Goal: Task Accomplishment & Management: Complete application form

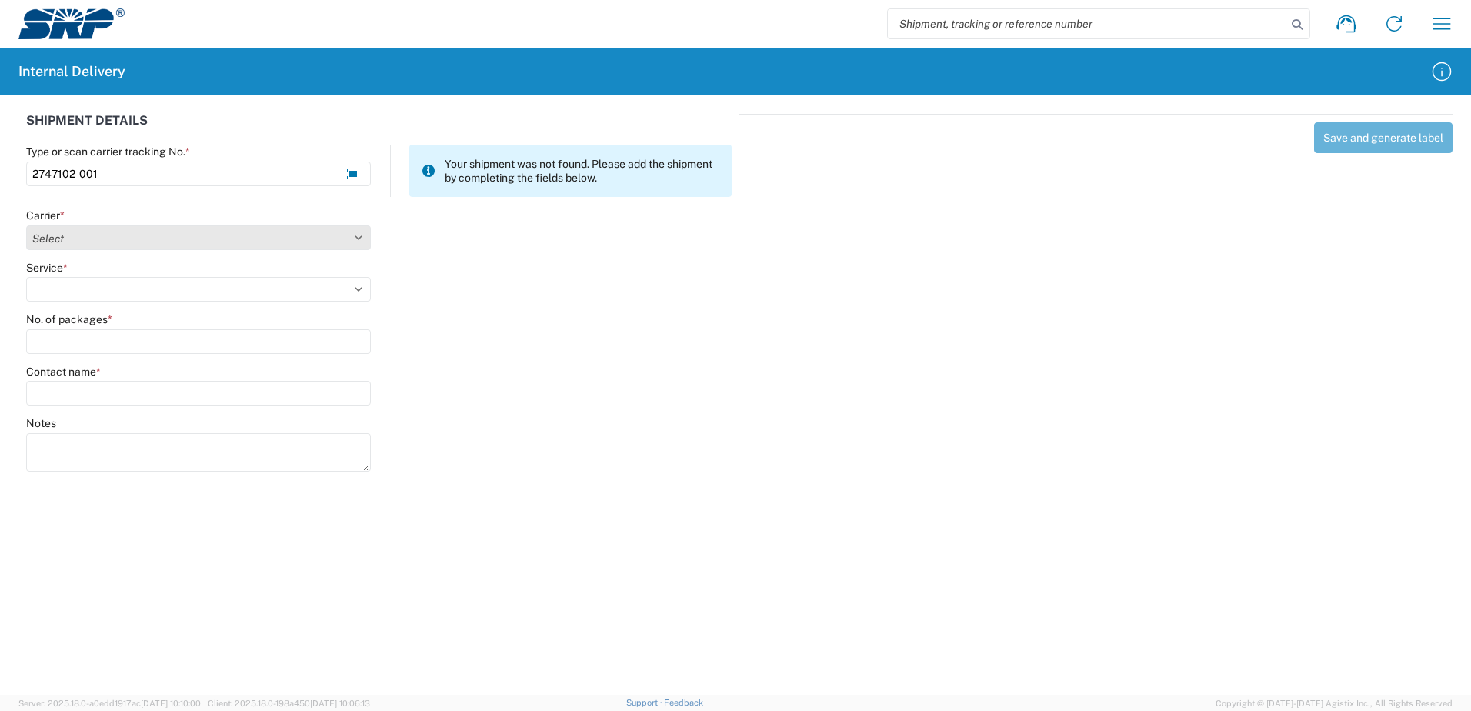
type input "2747102-001"
click at [362, 240] on select "Select Amazon Logistics ATI Trucking BC Dimerco Logistics Empire Southwest FedE…" at bounding box center [198, 237] width 345 height 25
select select "18714"
click at [26, 225] on select "Select Amazon Logistics ATI Trucking BC Dimerco Logistics Empire Southwest FedE…" at bounding box center [198, 237] width 345 height 25
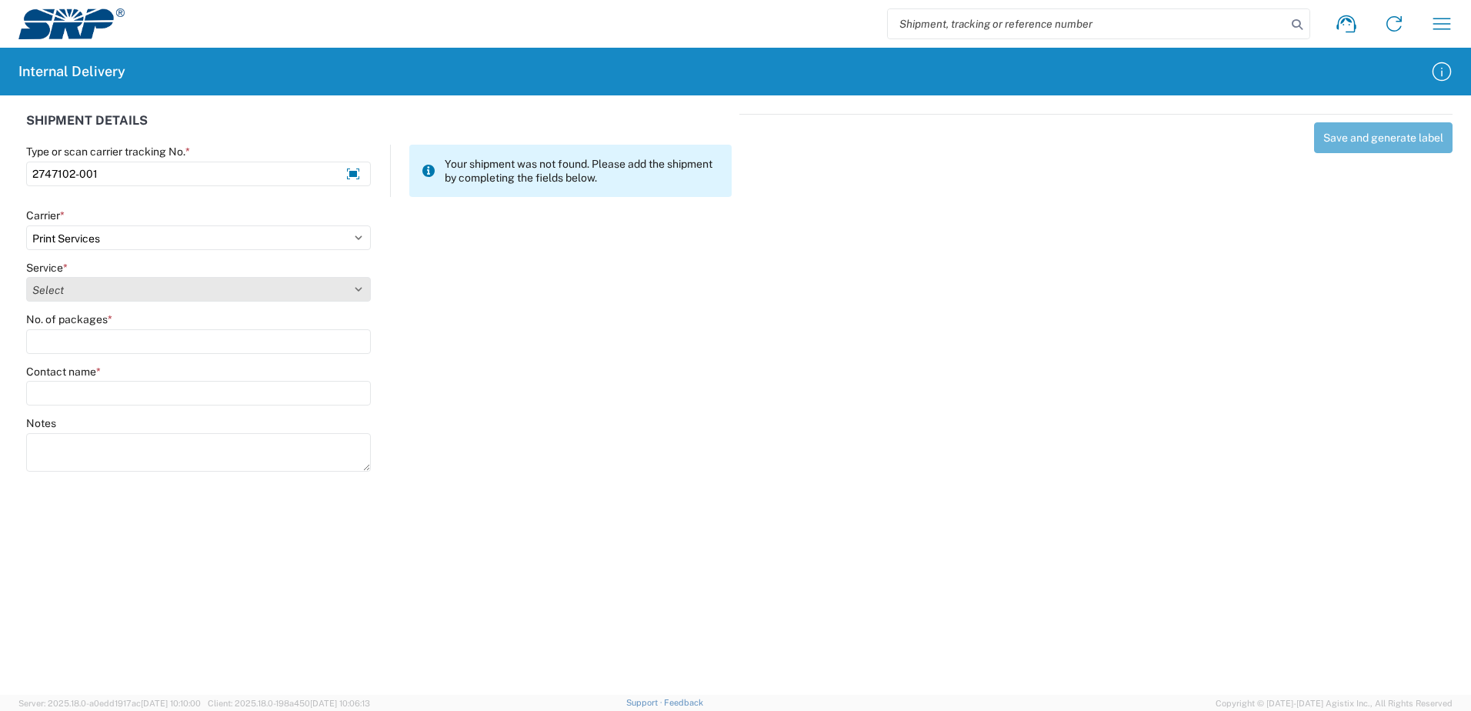
click at [359, 291] on select "Select Ground Inter-office" at bounding box center [198, 289] width 345 height 25
select select "35764"
click at [26, 277] on select "Select Ground Inter-office" at bounding box center [198, 289] width 345 height 25
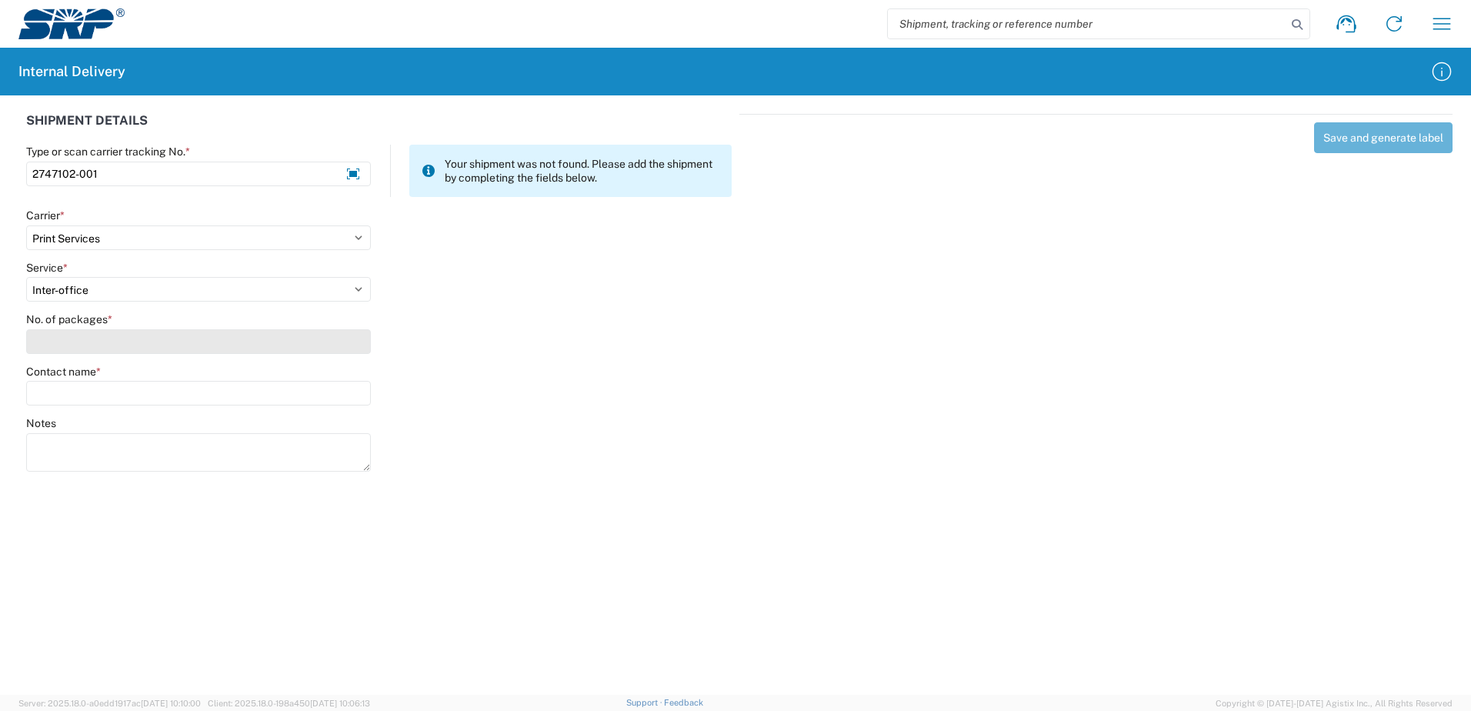
click at [348, 346] on input "No. of packages *" at bounding box center [198, 341] width 345 height 25
type input "1"
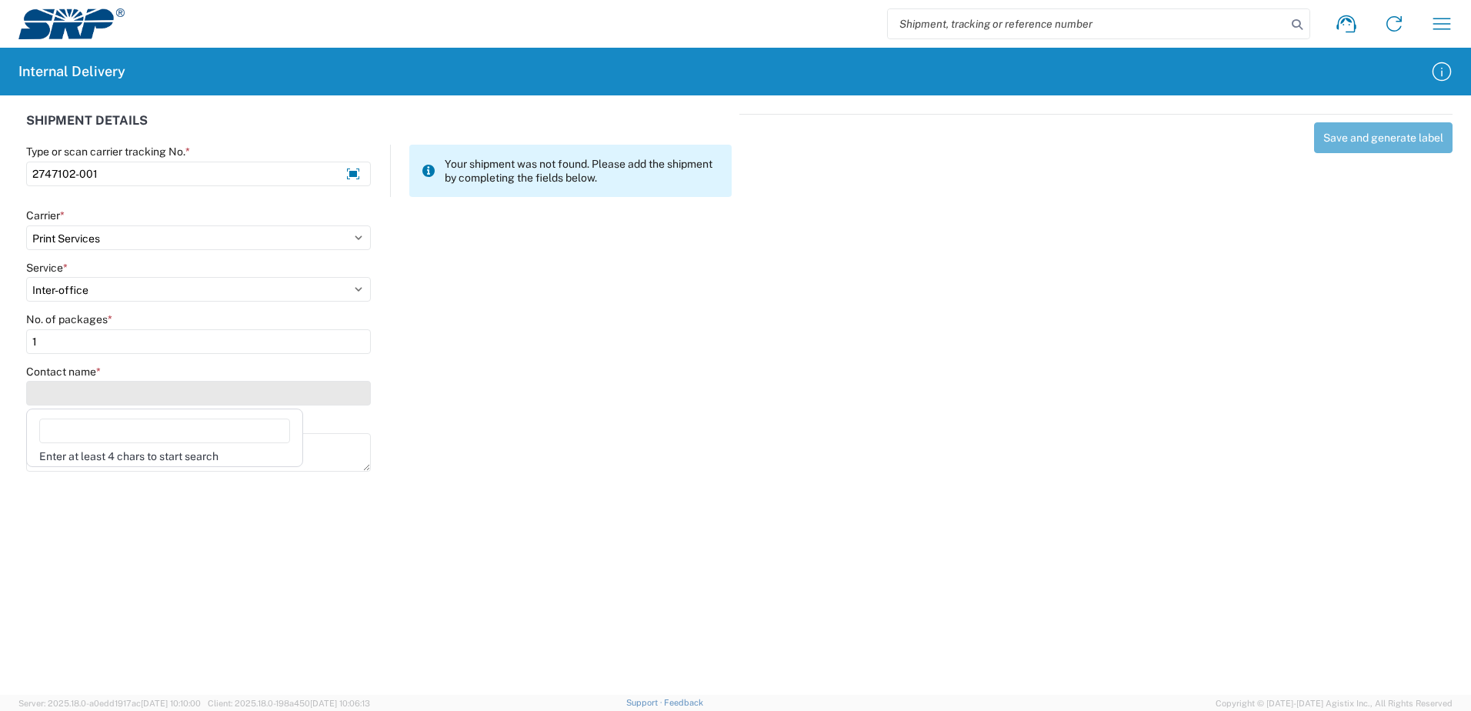
click at [345, 390] on input "Contact name *" at bounding box center [198, 393] width 345 height 25
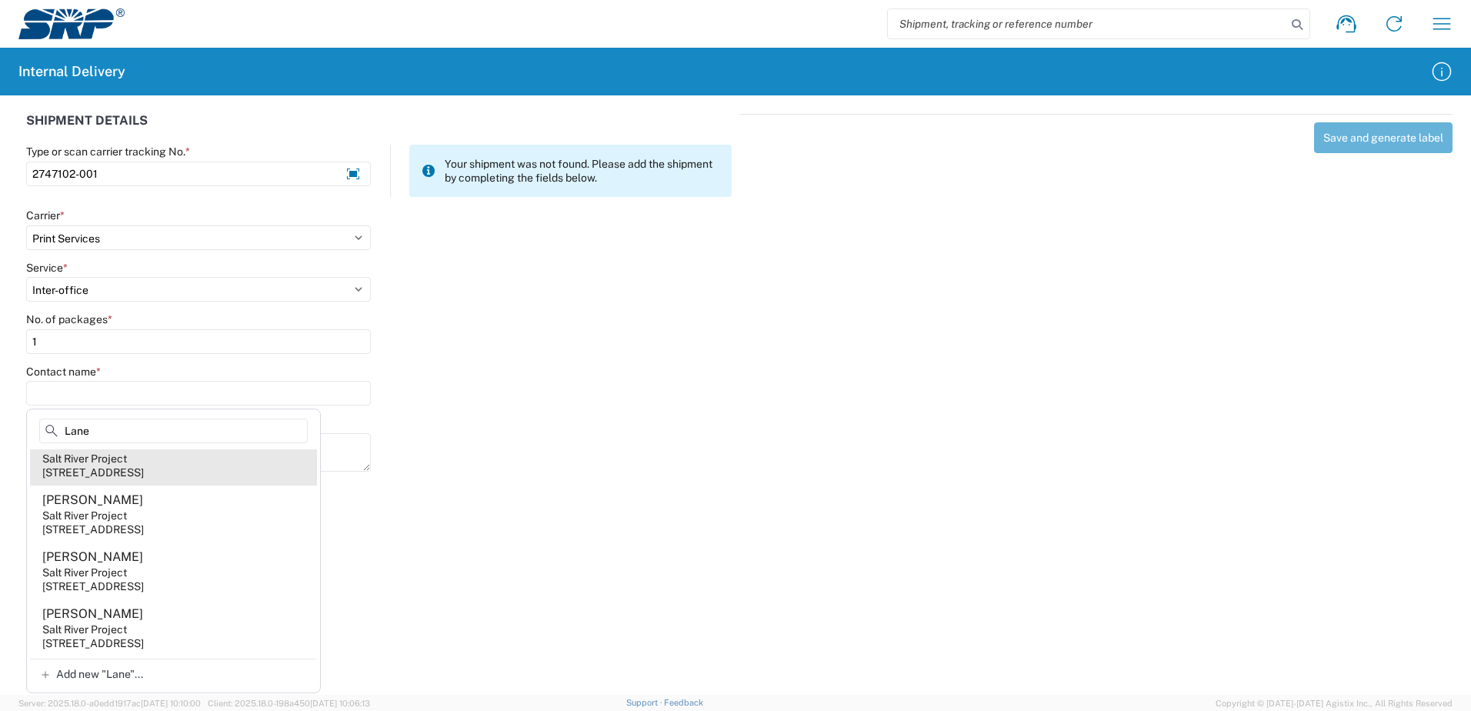
scroll to position [154, 0]
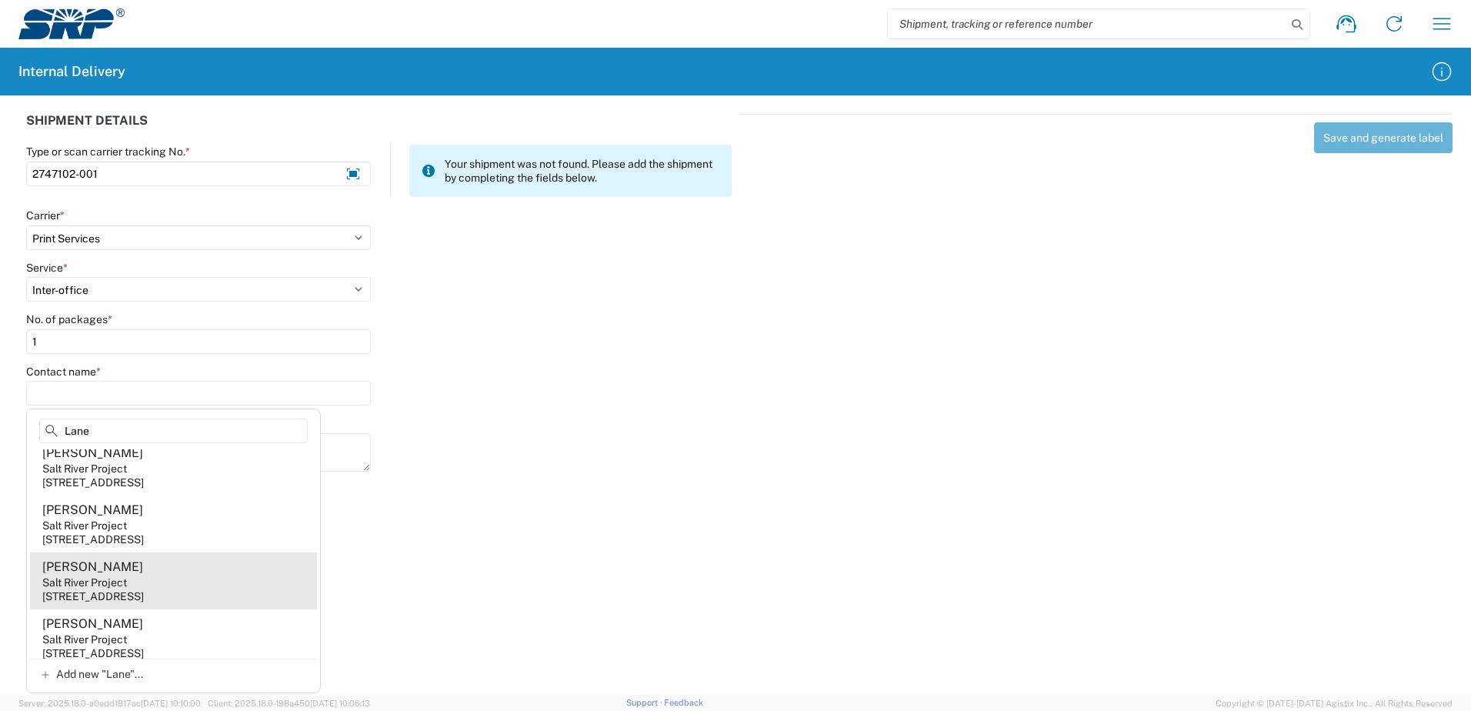
type input "Lane"
click at [154, 588] on agx-address-suggestion-item "[PERSON_NAME][GEOGRAPHIC_DATA] Project [STREET_ADDRESS]" at bounding box center [173, 580] width 287 height 57
type input "[PERSON_NAME]"
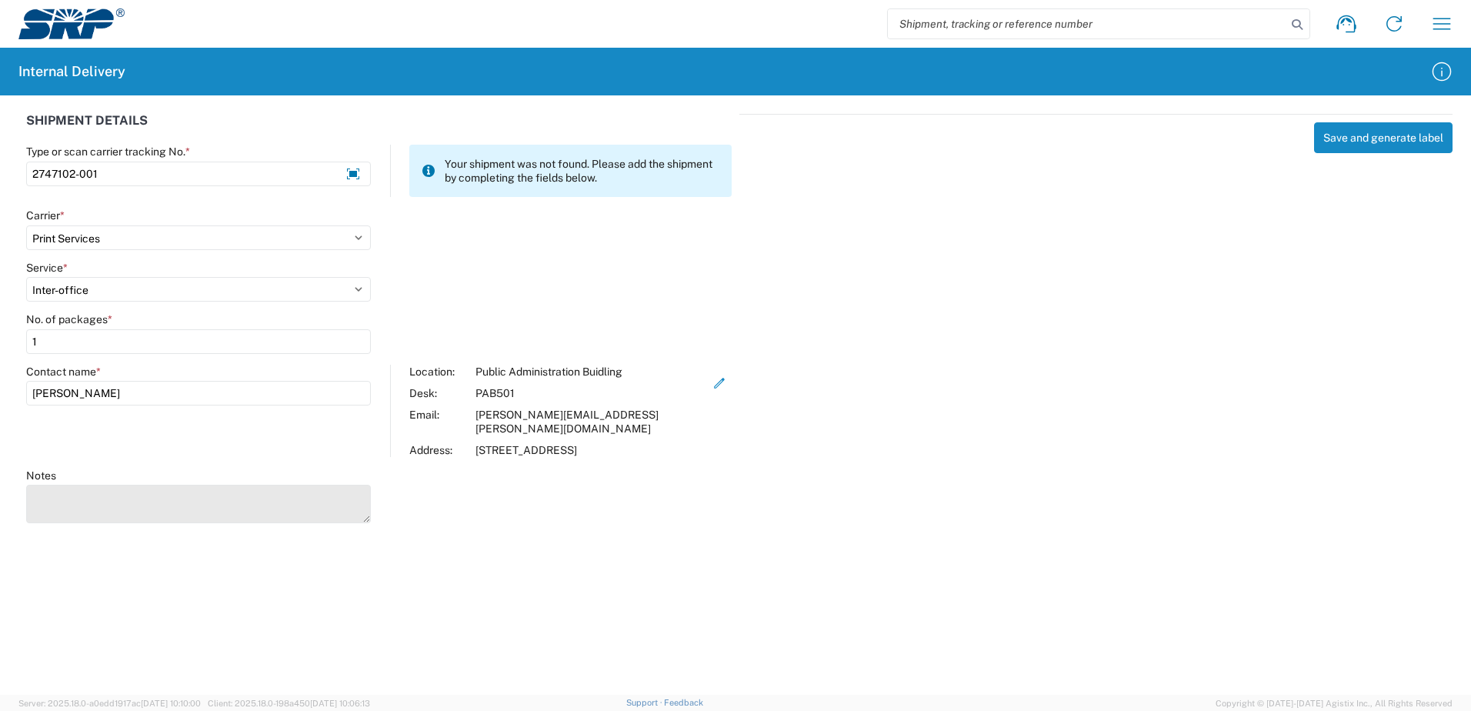
click at [119, 493] on textarea "Notes" at bounding box center [198, 504] width 345 height 38
type textarea "Large Calendars"
drag, startPoint x: 562, startPoint y: 635, endPoint x: 689, endPoint y: 602, distance: 132.1
click at [689, 602] on agx-forms-host "Shipment request Shipment tracking Internal delivery Transit update My profile …" at bounding box center [735, 355] width 1471 height 711
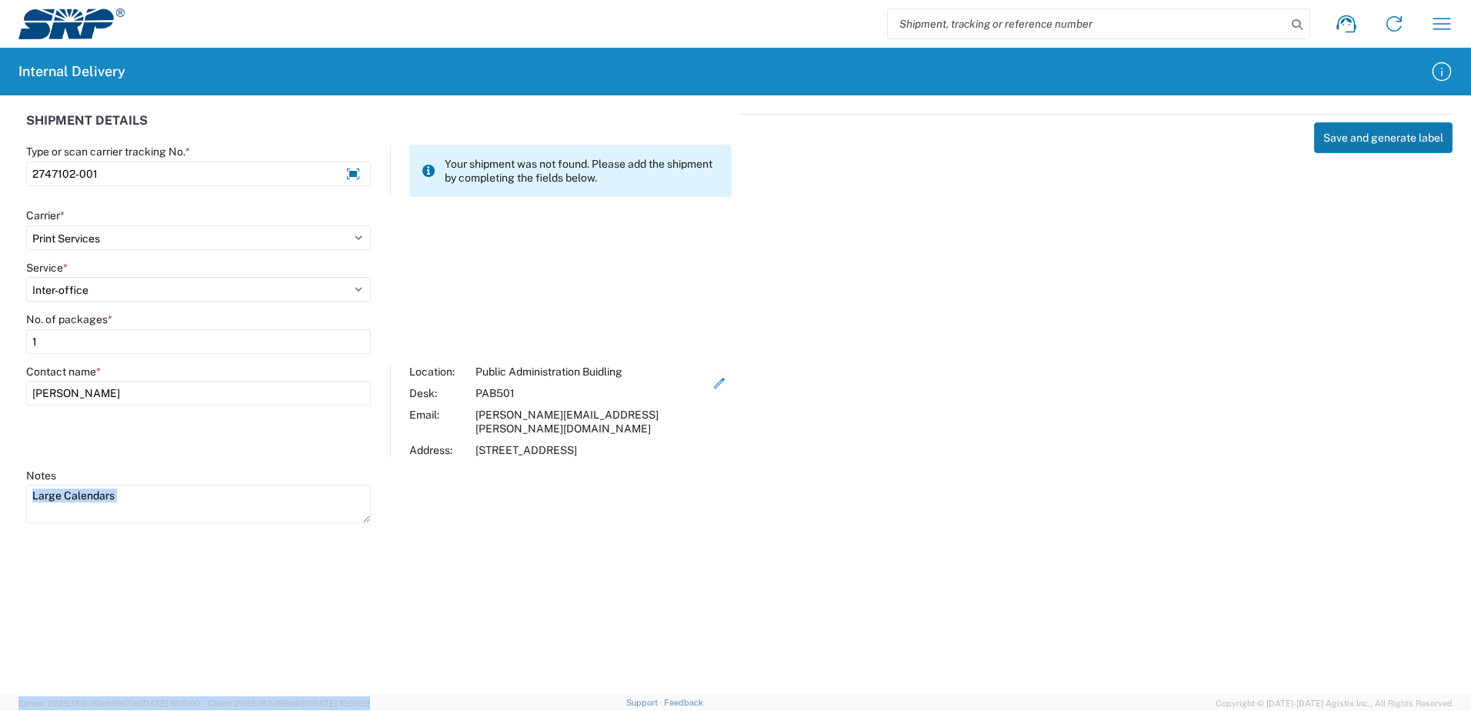
click at [1363, 140] on button "Save and generate label" at bounding box center [1383, 137] width 138 height 31
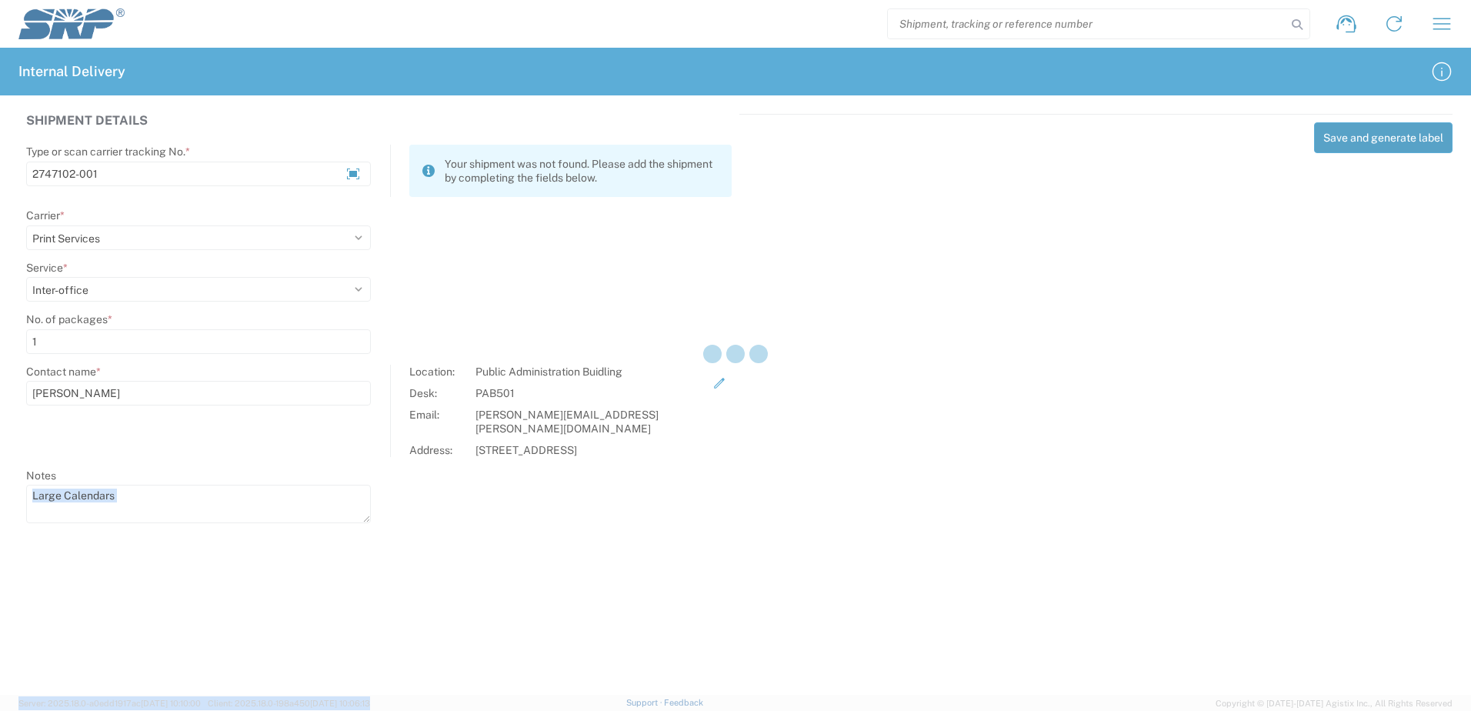
select select
